Goal: Use online tool/utility

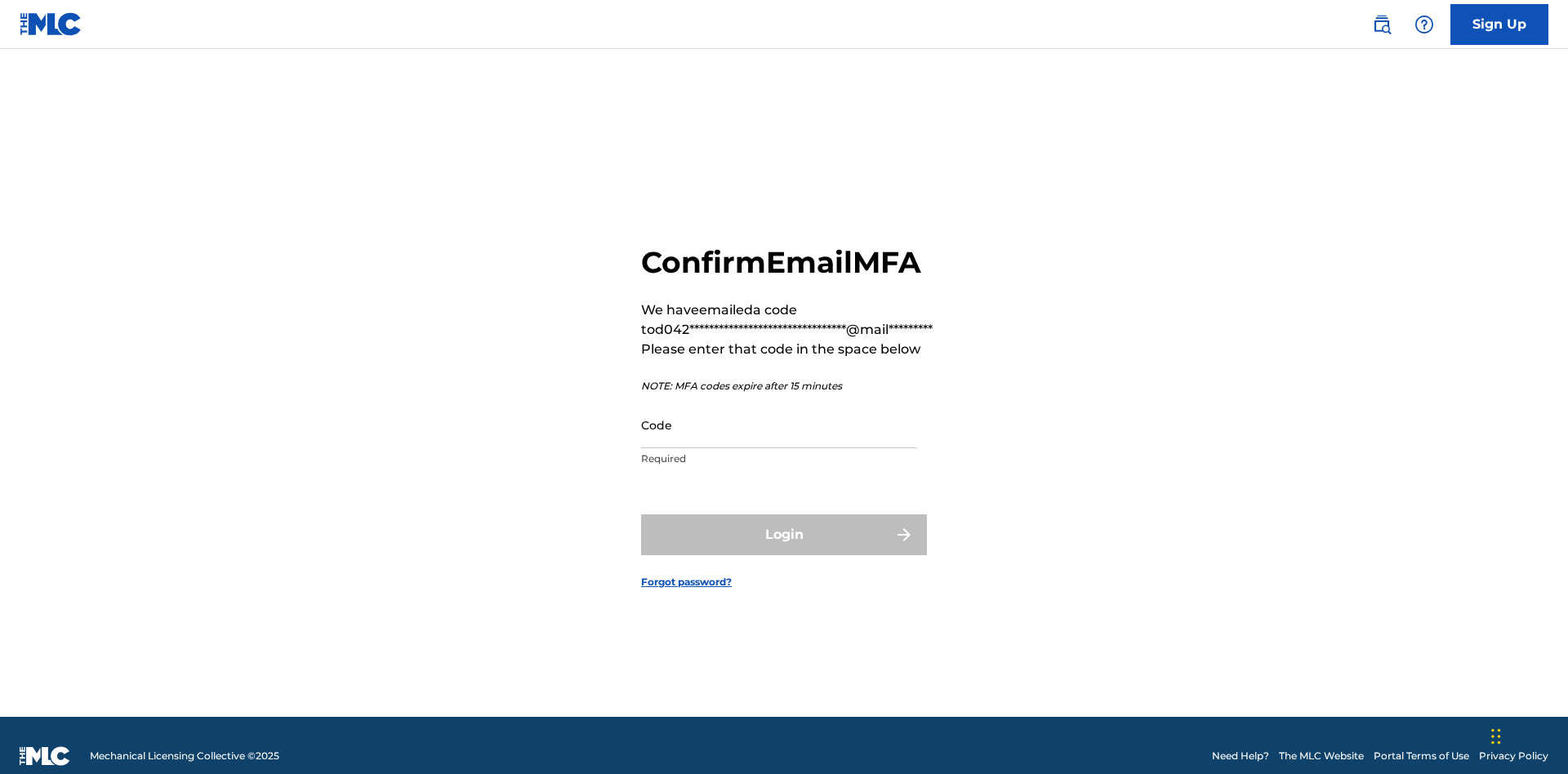
scroll to position [21, 0]
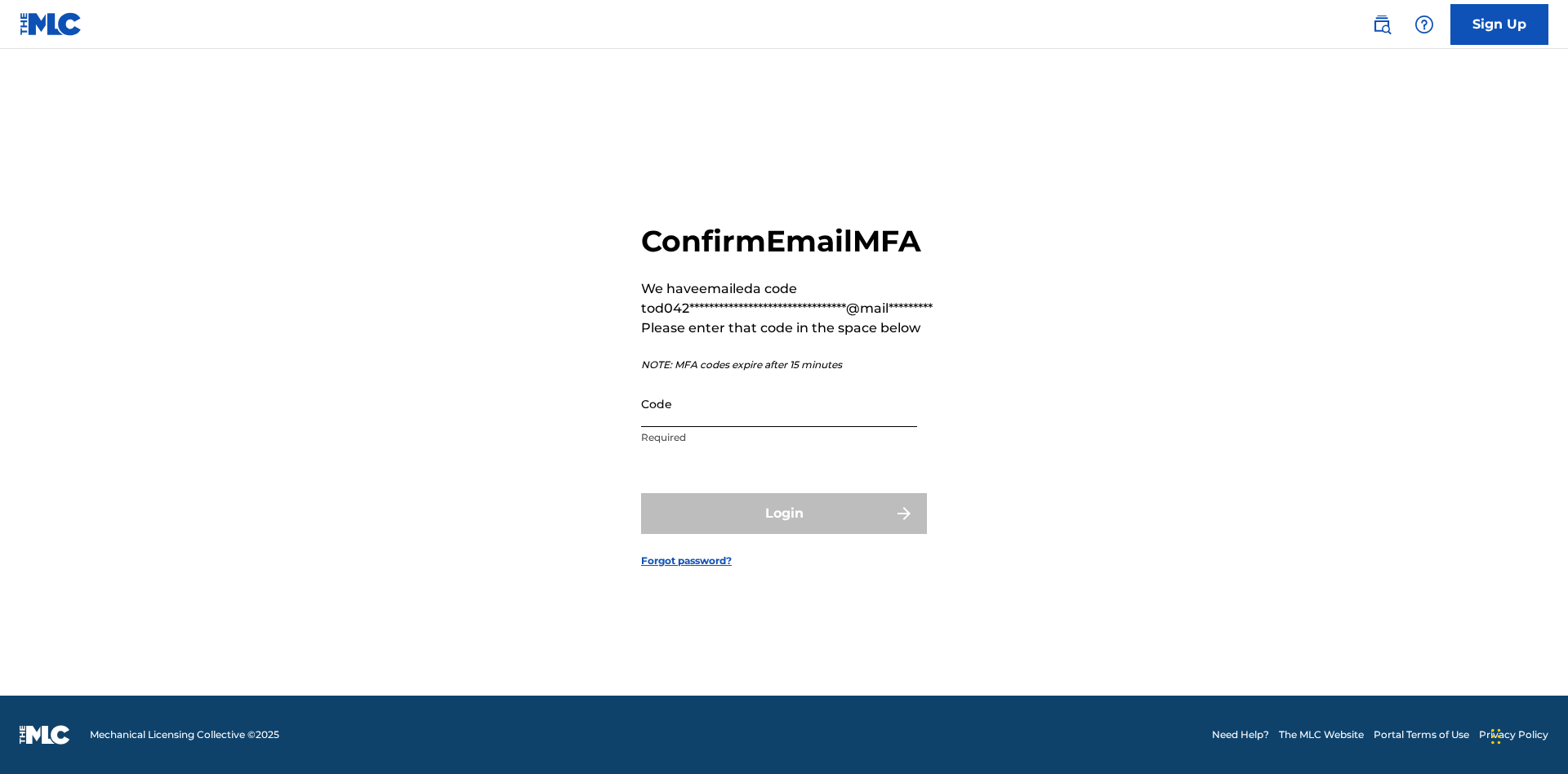
click at [779, 404] on input "Code" at bounding box center [779, 404] width 276 height 47
type input "083969"
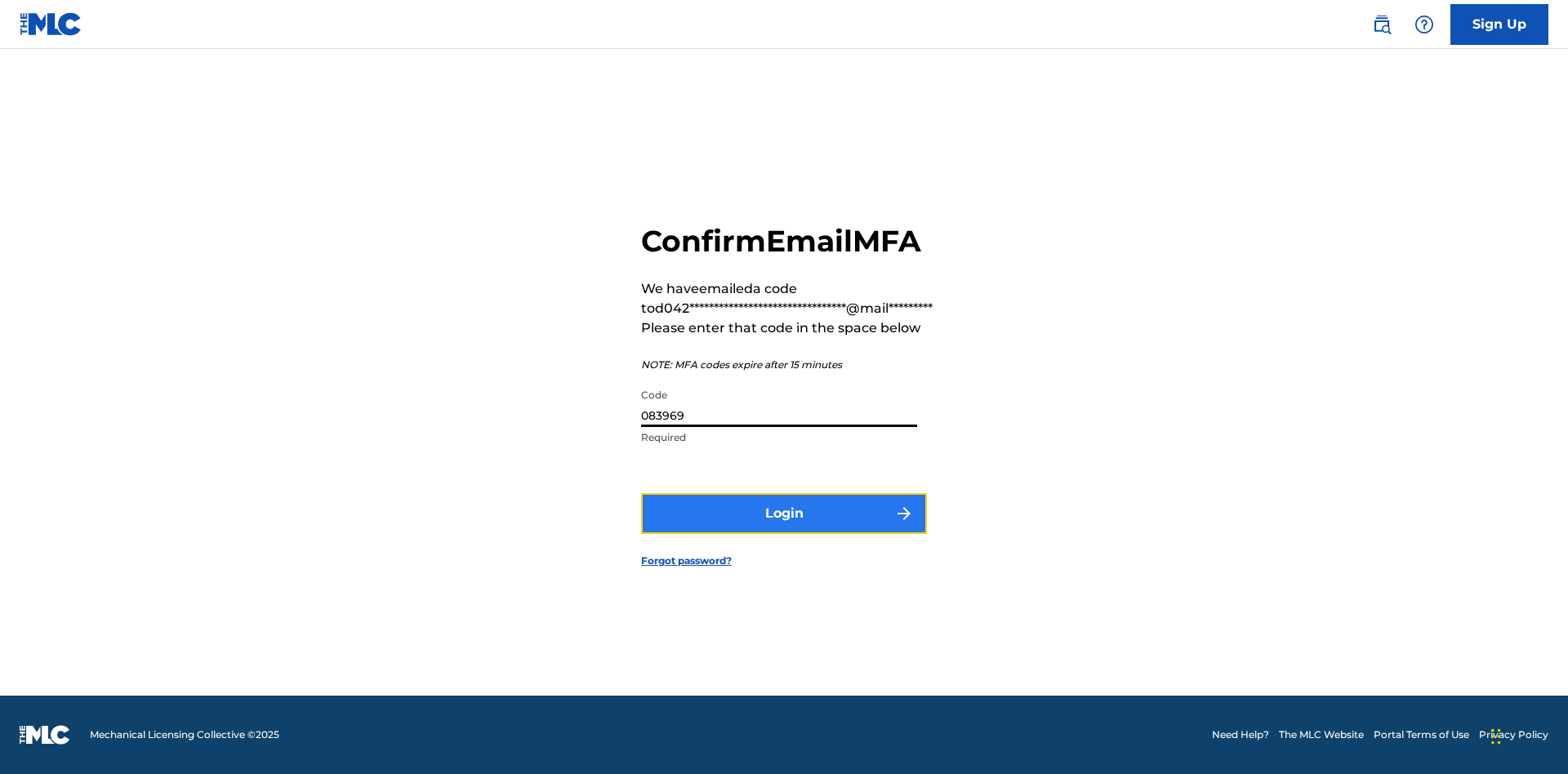
click at [784, 513] on button "Login" at bounding box center [784, 514] width 286 height 40
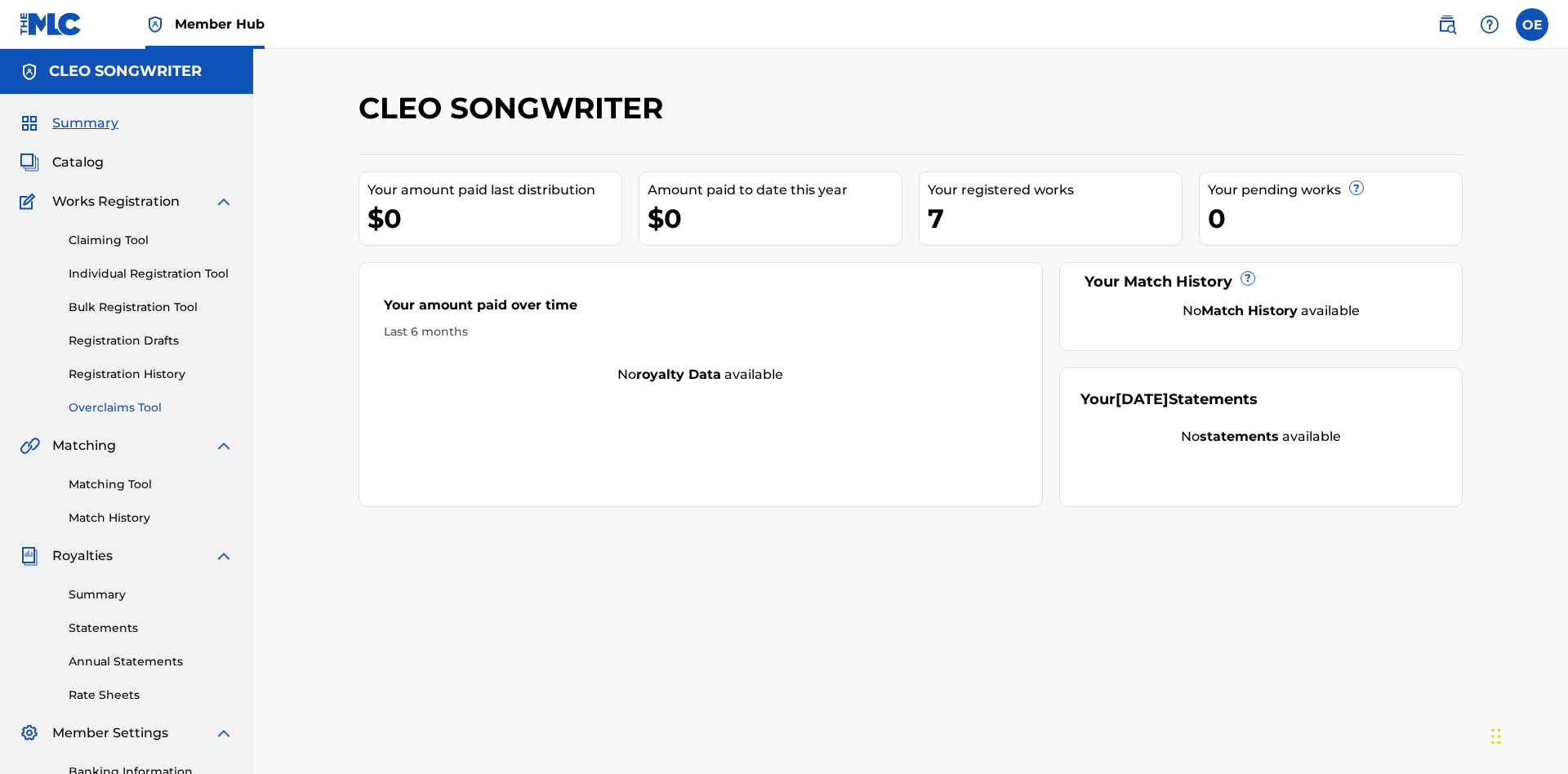
click at [151, 399] on link "Overclaims Tool" at bounding box center [151, 407] width 165 height 17
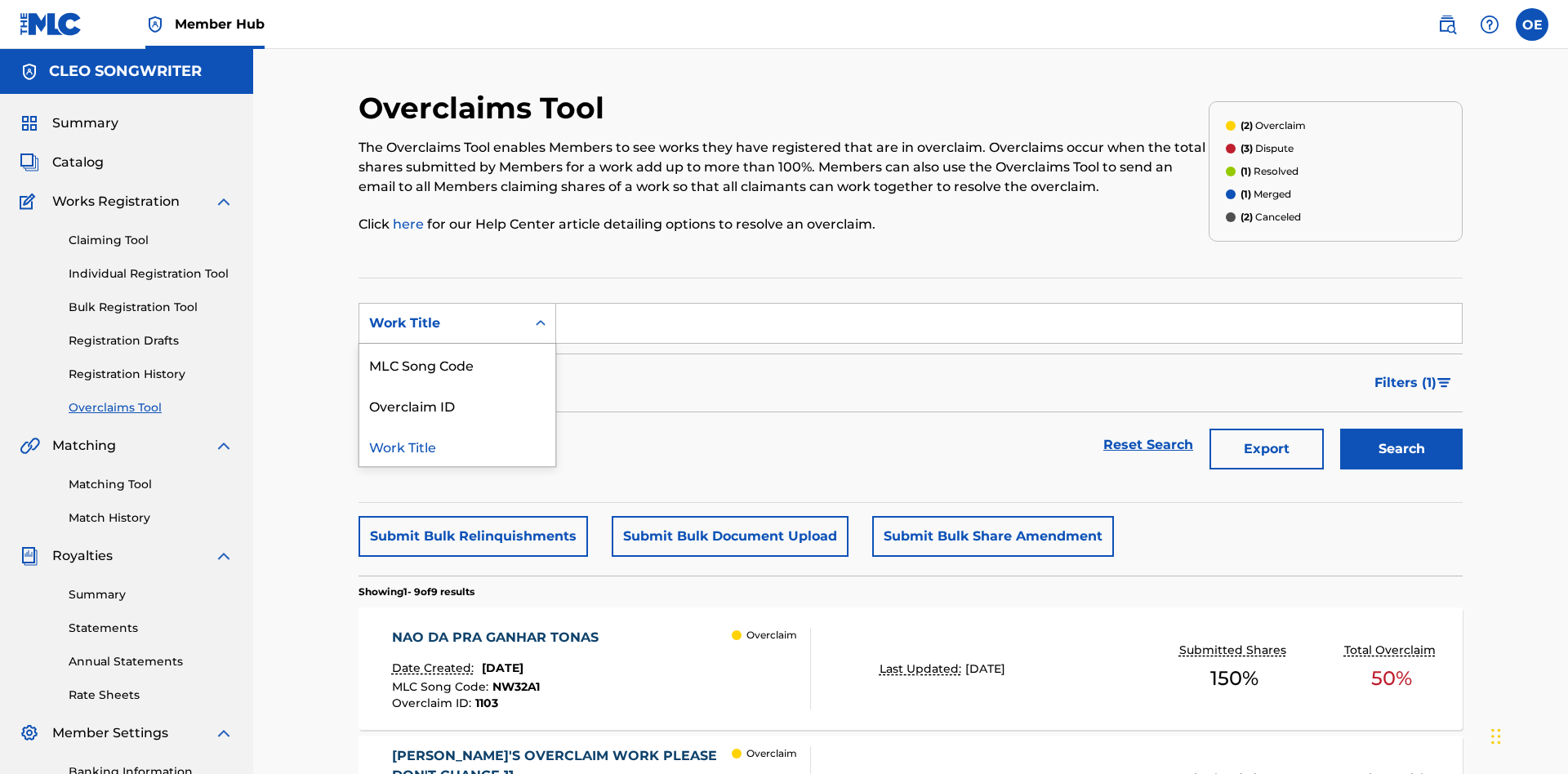
click at [457, 344] on div "MLC Song Code" at bounding box center [457, 364] width 196 height 40
